Goal: Navigation & Orientation: Find specific page/section

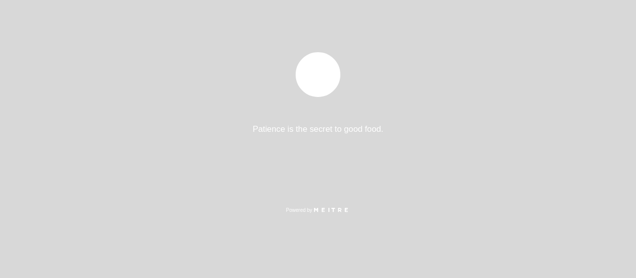
select select "es"
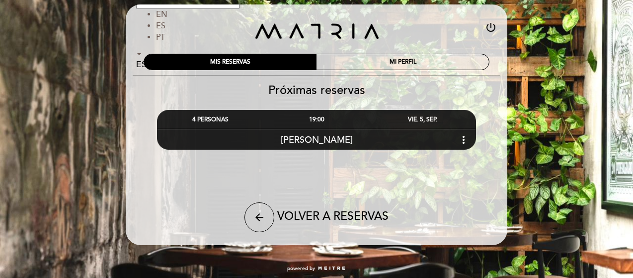
scroll to position [12, 0]
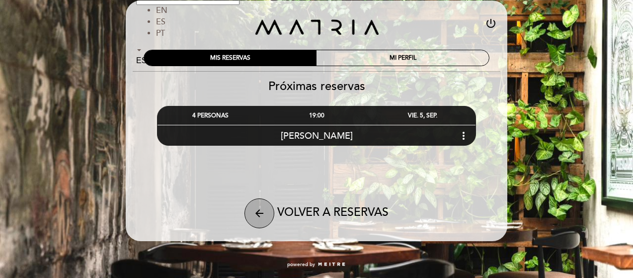
click at [262, 213] on icon "arrow_back" at bounding box center [259, 213] width 12 height 12
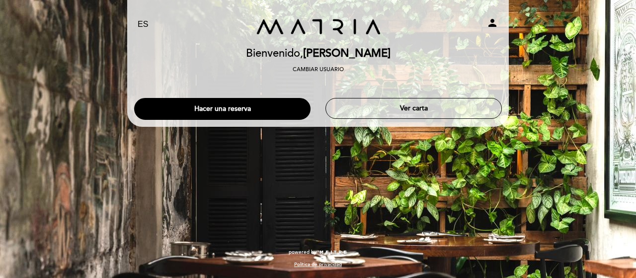
click at [142, 24] on select "EN ES PT" at bounding box center [143, 24] width 11 height 11
select select "en"
click at [138, 19] on select "EN ES PT" at bounding box center [143, 24] width 11 height 11
click at [496, 22] on icon "person" at bounding box center [493, 23] width 12 height 12
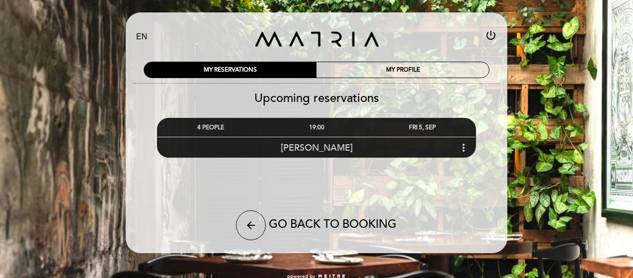
click at [464, 148] on icon "more_vert" at bounding box center [464, 148] width 12 height 12
click at [466, 147] on icon "more_vert" at bounding box center [464, 148] width 12 height 12
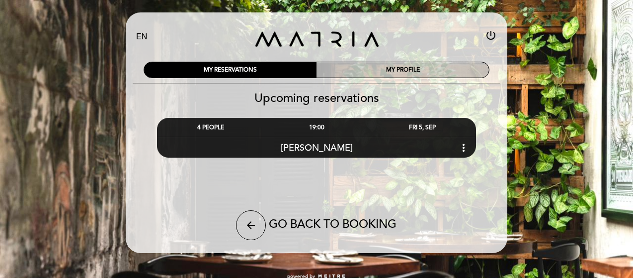
click at [382, 66] on div "MY PROFILE" at bounding box center [403, 69] width 172 height 15
